Goal: Transaction & Acquisition: Purchase product/service

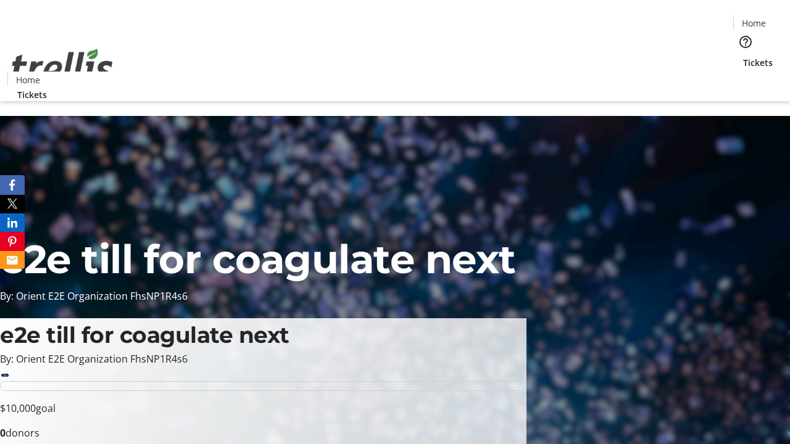
click at [743, 56] on span "Tickets" at bounding box center [758, 62] width 30 height 13
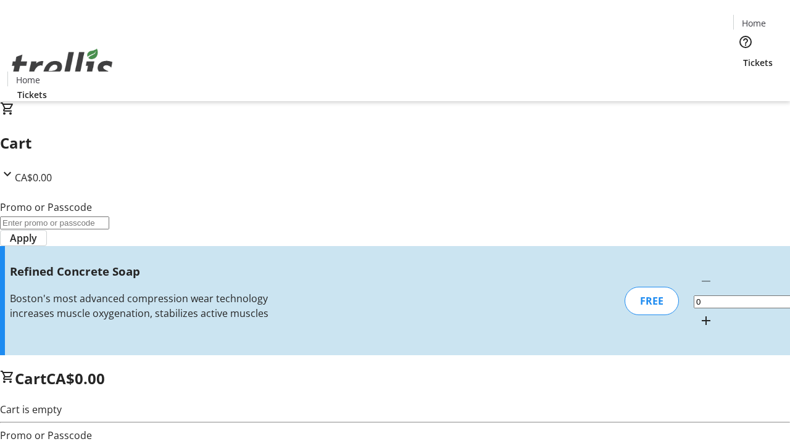
click at [698, 313] on mat-icon "Increment by one" at bounding box center [705, 320] width 15 height 15
type input "1"
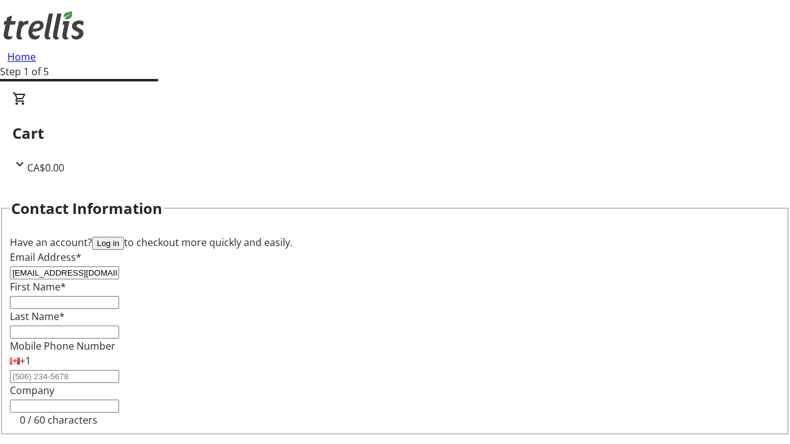
type input "[EMAIL_ADDRESS][DOMAIN_NAME]"
type input "[PERSON_NAME]"
